Goal: Information Seeking & Learning: Check status

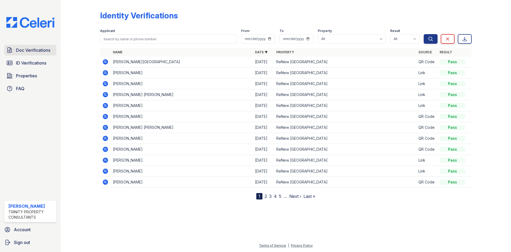
drag, startPoint x: 0, startPoint y: 0, endPoint x: 17, endPoint y: 47, distance: 49.9
click at [17, 47] on span "Doc Verifications" at bounding box center [33, 50] width 34 height 6
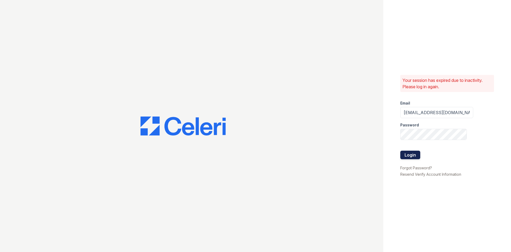
click at [411, 156] on button "Login" at bounding box center [411, 154] width 20 height 9
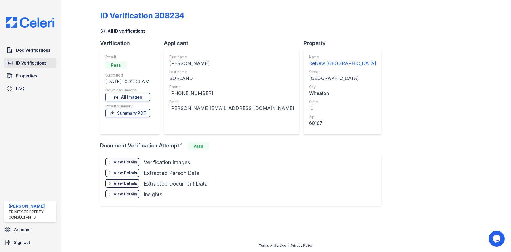
click at [25, 63] on span "ID Verifications" at bounding box center [31, 63] width 30 height 6
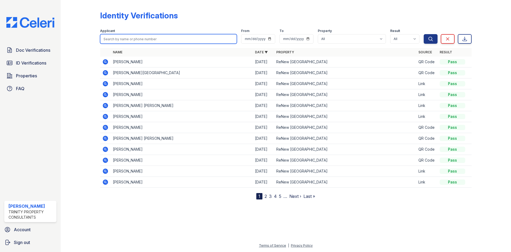
click at [123, 38] on input "search" at bounding box center [168, 39] width 137 height 10
type input "kaliey"
click at [431, 33] on div "Search Clear Export" at bounding box center [448, 35] width 48 height 17
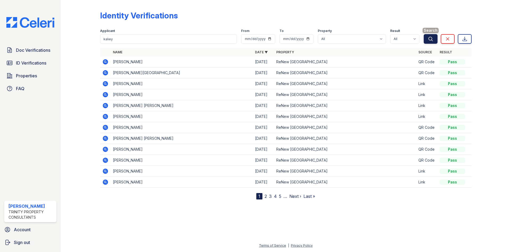
click at [432, 38] on icon "submit" at bounding box center [431, 39] width 4 height 4
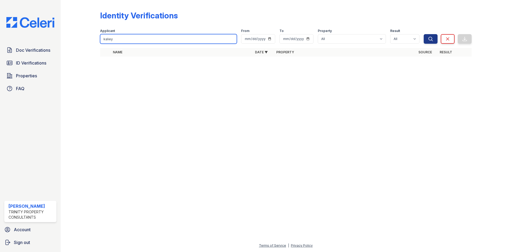
click at [164, 40] on input "kaliey" at bounding box center [168, 39] width 137 height 10
type input "[PERSON_NAME]"
click at [424, 34] on button "Search" at bounding box center [431, 39] width 14 height 10
click at [158, 37] on input "[PERSON_NAME]" at bounding box center [168, 39] width 137 height 10
type input "kailey"
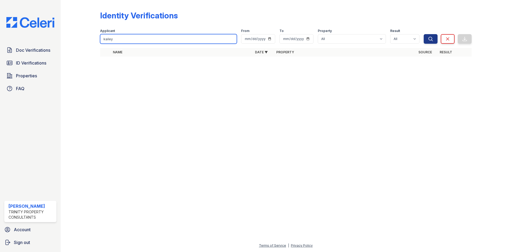
click at [424, 34] on button "Search" at bounding box center [431, 39] width 14 height 10
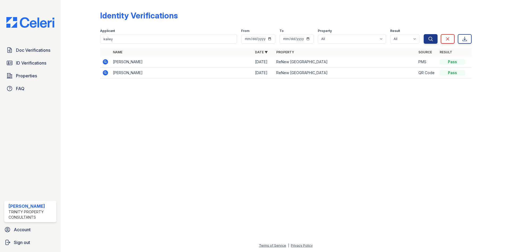
click at [104, 73] on icon at bounding box center [105, 72] width 5 height 5
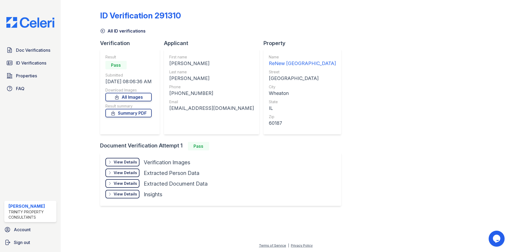
click at [128, 163] on div "View Details" at bounding box center [125, 161] width 23 height 5
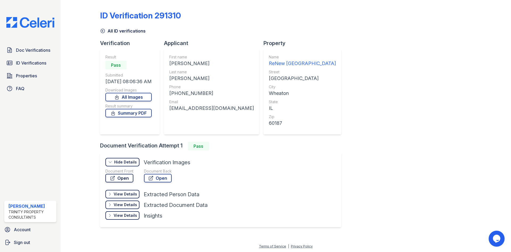
click at [118, 177] on link "Open" at bounding box center [119, 178] width 28 height 9
